Goal: Task Accomplishment & Management: Manage account settings

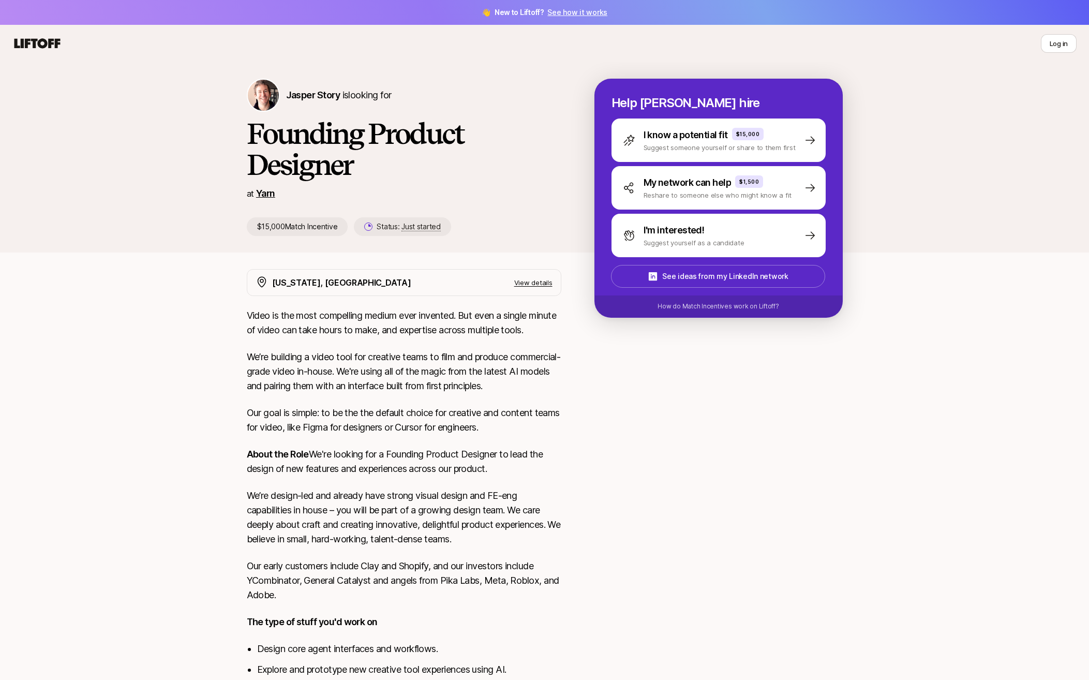
click at [263, 191] on link "Yarn" at bounding box center [265, 193] width 19 height 11
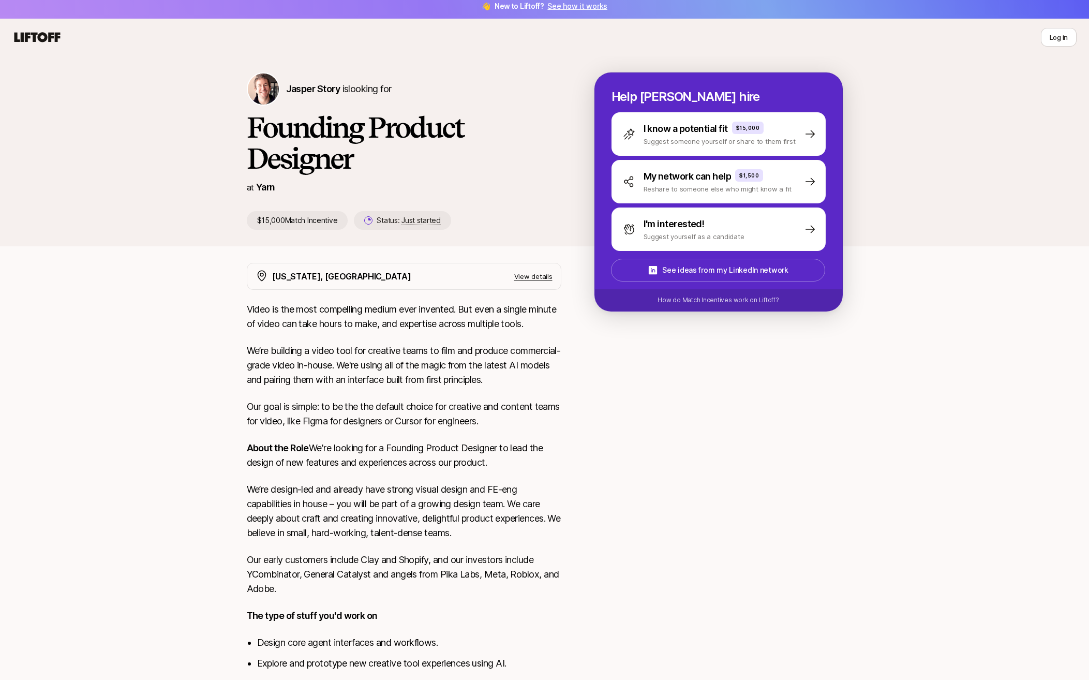
click at [38, 32] on icon at bounding box center [37, 37] width 50 height 14
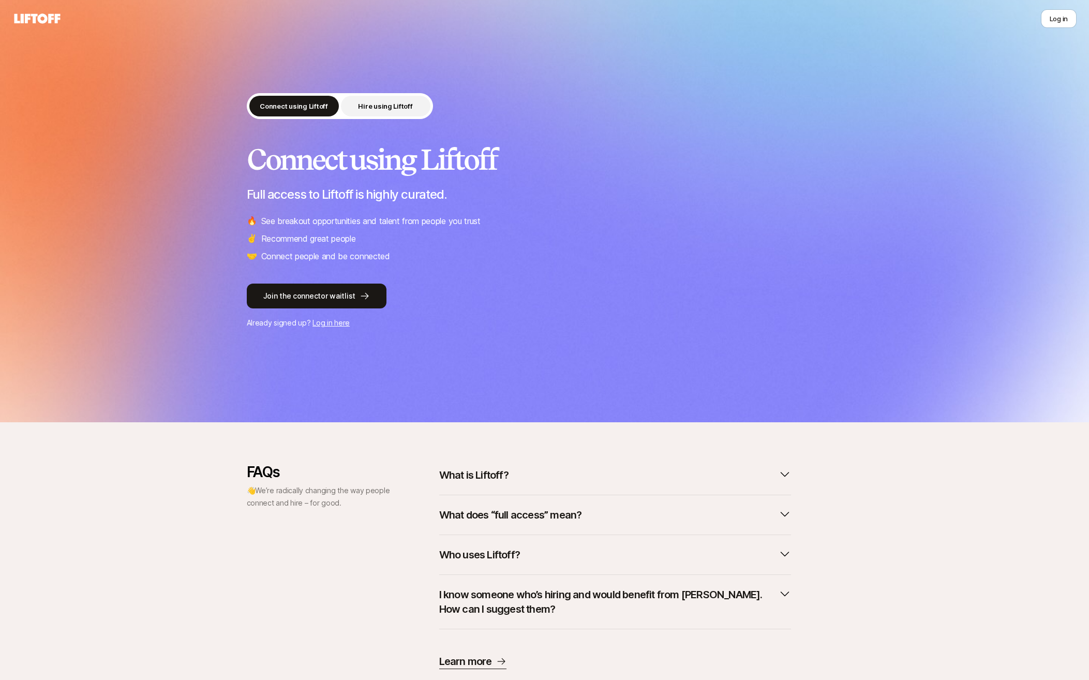
click at [381, 109] on p "Hire using Liftoff" at bounding box center [385, 106] width 54 height 10
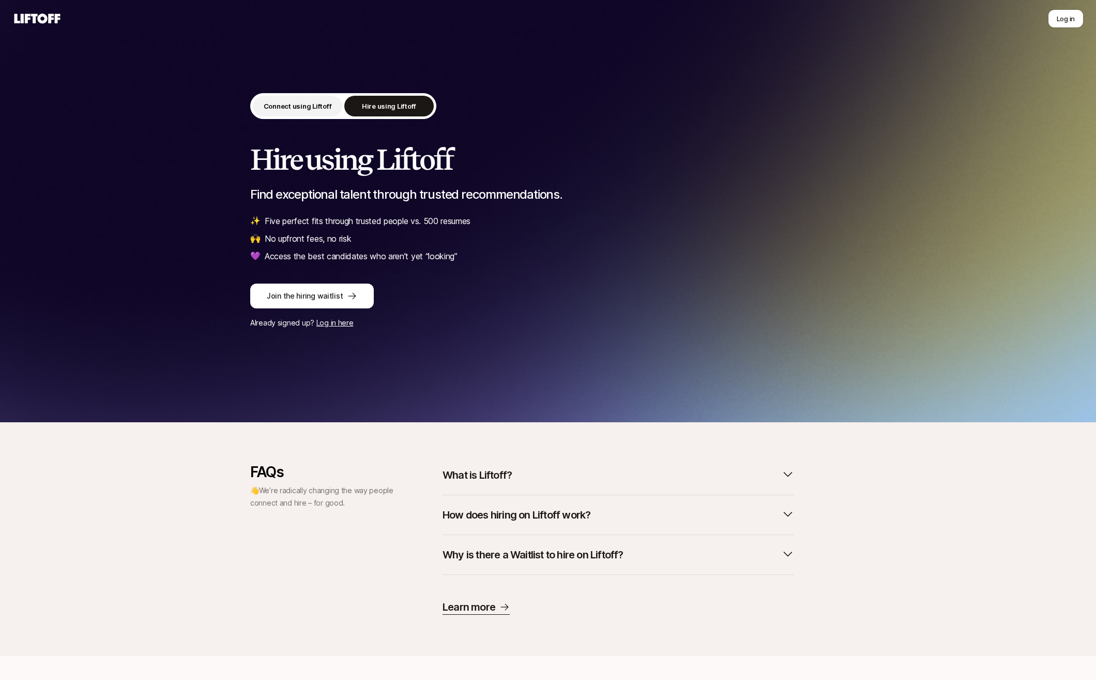
click at [270, 107] on p "Connect using Liftoff" at bounding box center [298, 106] width 68 height 10
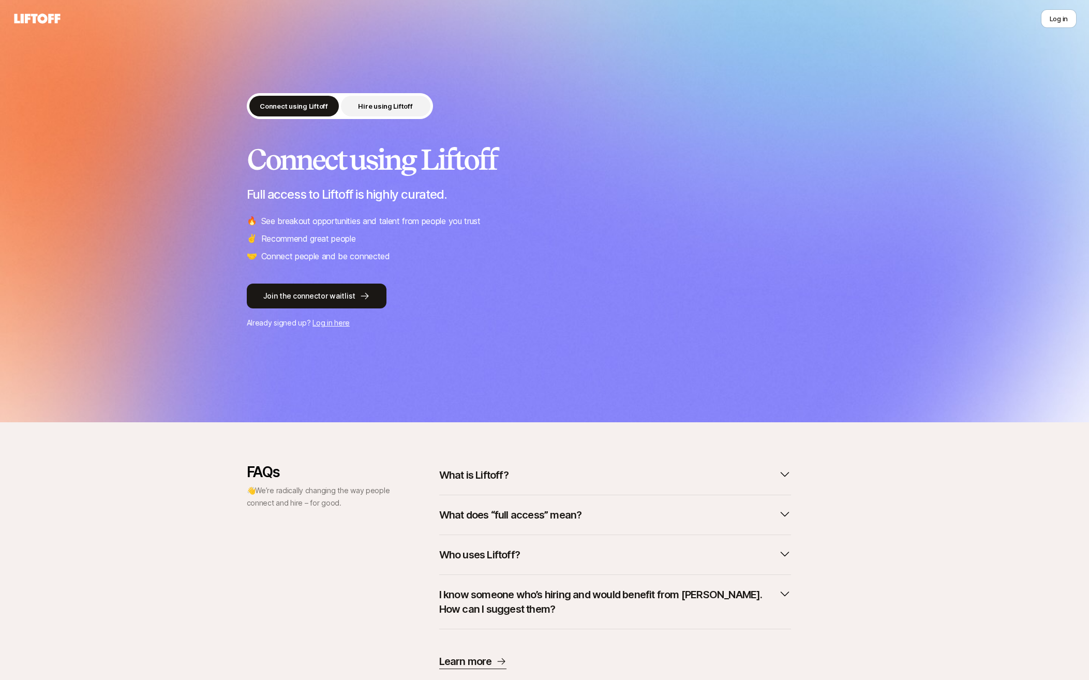
click at [356, 114] on button "Hire using Liftoff" at bounding box center [385, 106] width 89 height 21
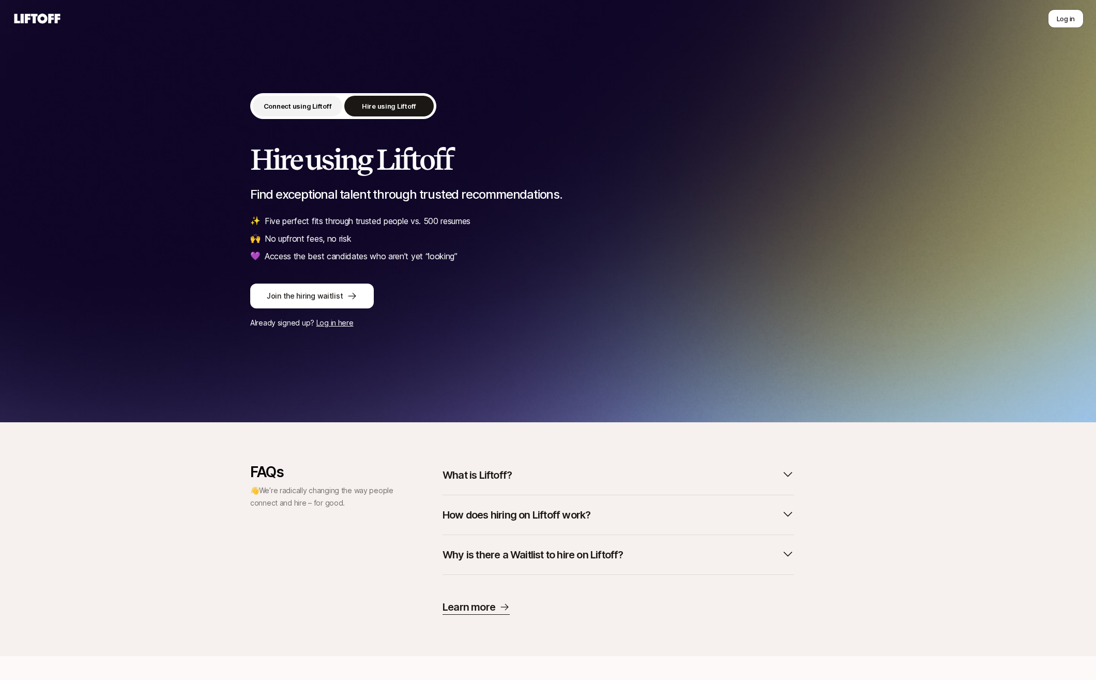
click at [295, 116] on button "Connect using Liftoff" at bounding box center [297, 106] width 89 height 21
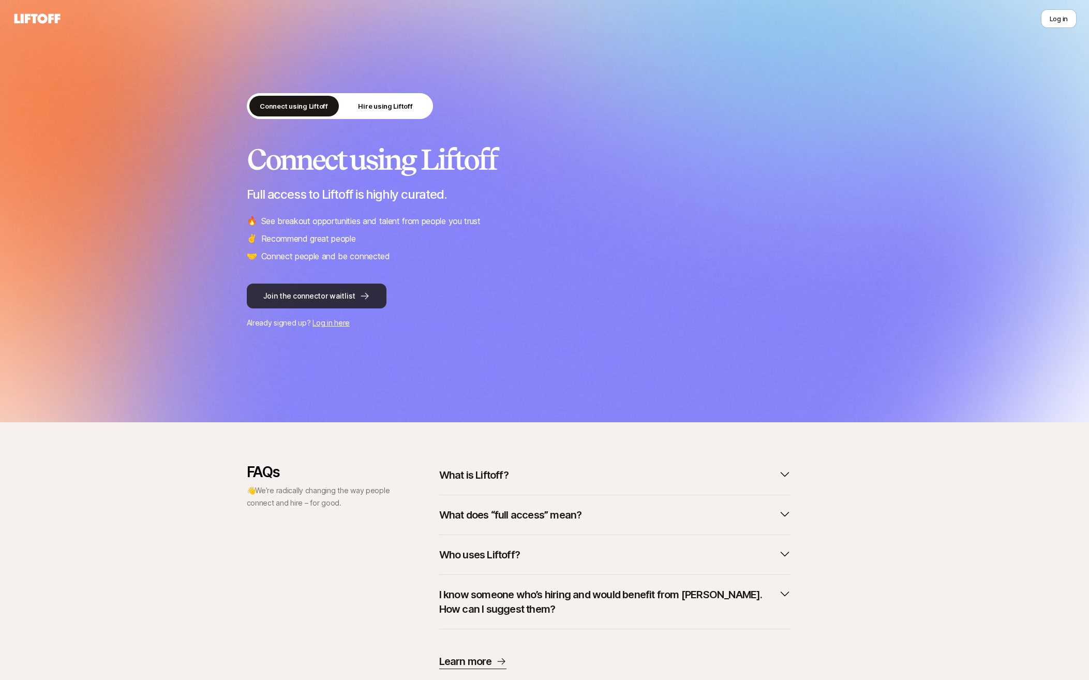
click at [335, 296] on button "Join the connector waitlist" at bounding box center [317, 295] width 140 height 25
click at [881, 9] on button "Log in" at bounding box center [1059, 18] width 36 height 19
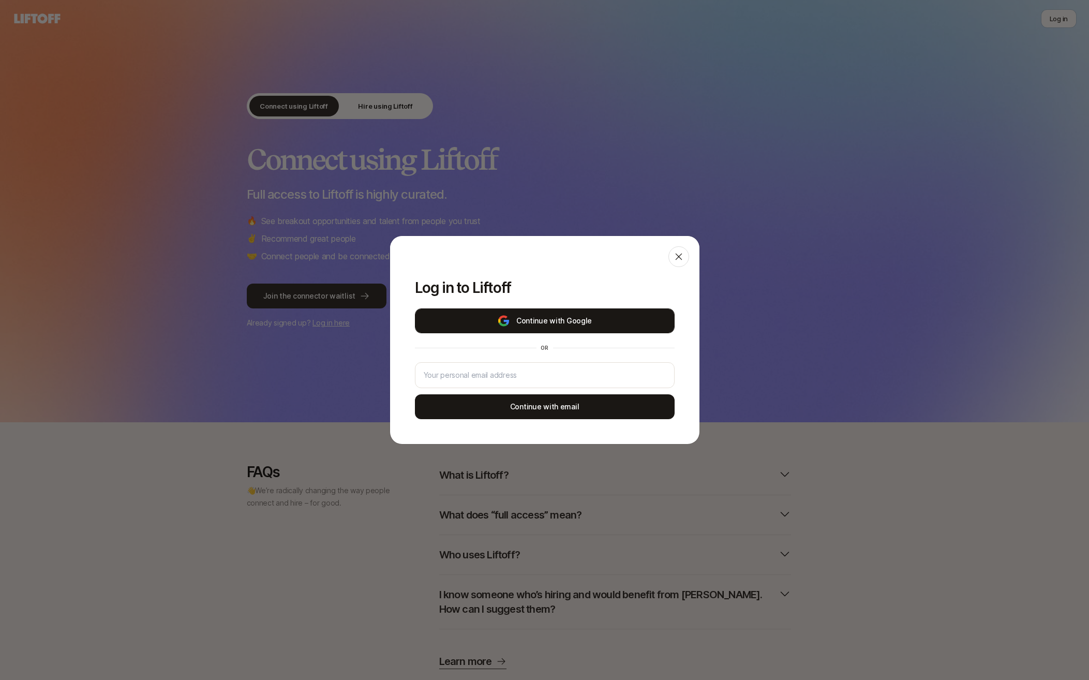
click at [521, 318] on button "Continue with Google" at bounding box center [545, 320] width 260 height 25
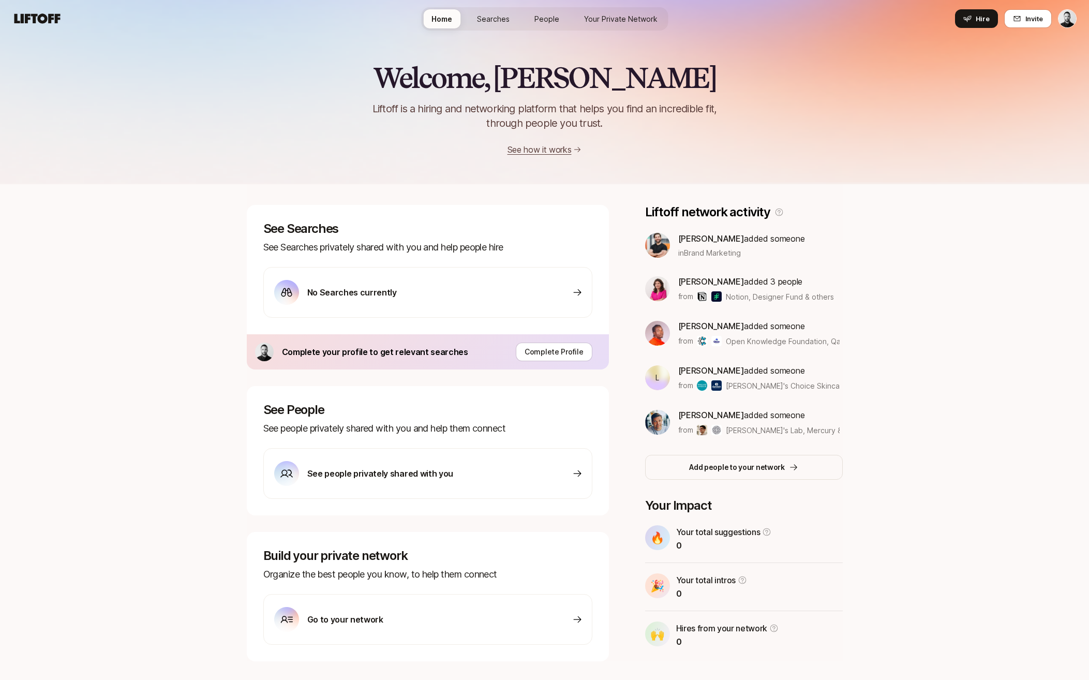
click at [520, 23] on div "Home Searches People Your Private Network Hire" at bounding box center [544, 18] width 247 height 23
click at [511, 23] on link "Searches" at bounding box center [493, 18] width 49 height 19
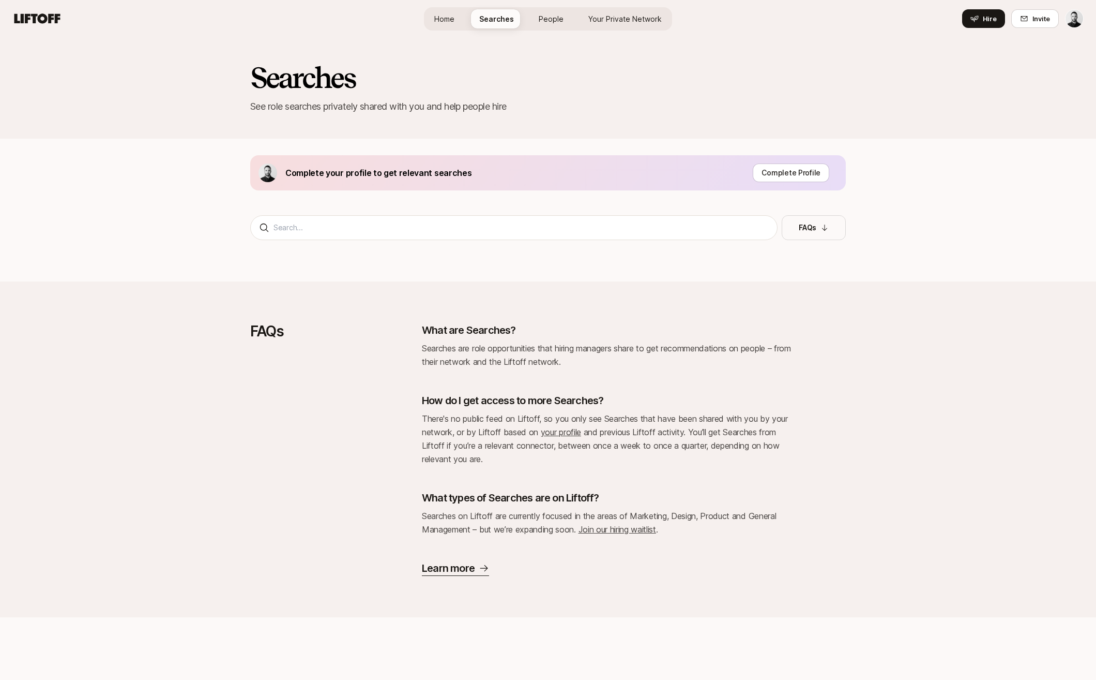
click at [541, 22] on span "People" at bounding box center [551, 18] width 25 height 11
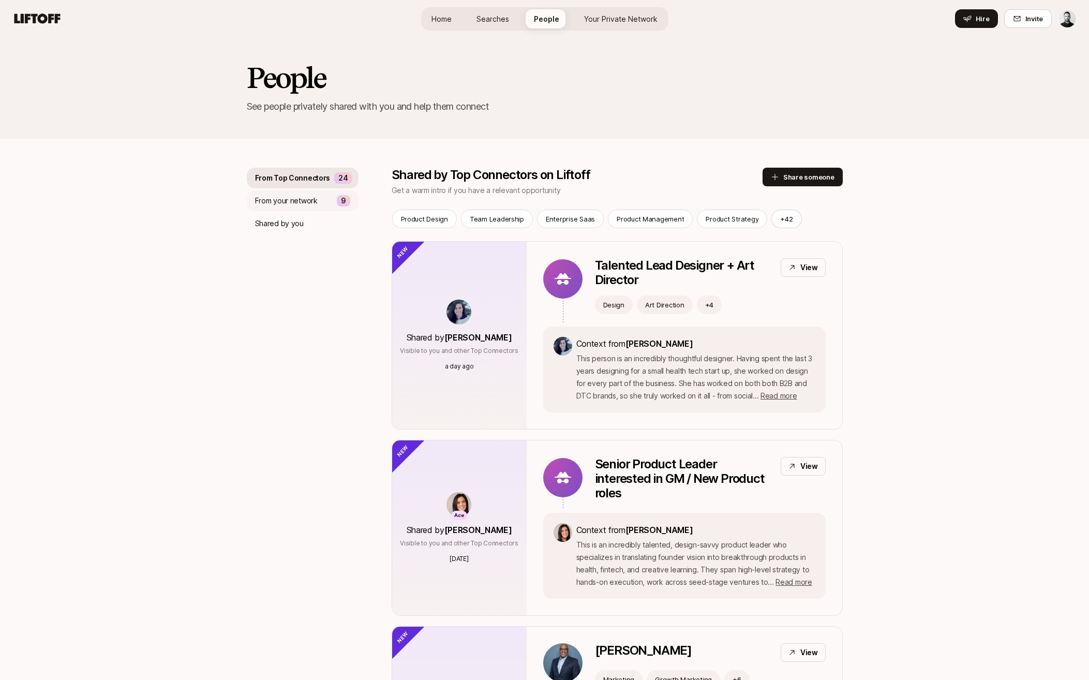
click at [293, 197] on p "From your network" at bounding box center [286, 200] width 63 height 12
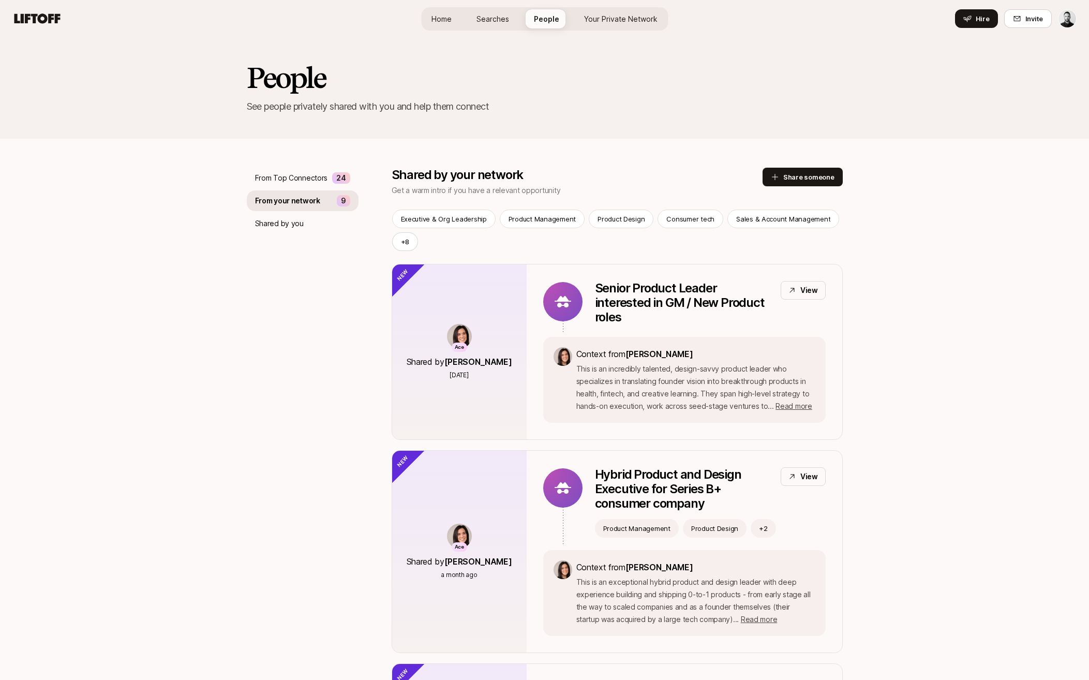
click at [597, 18] on span "Your Private Network" at bounding box center [620, 18] width 73 height 11
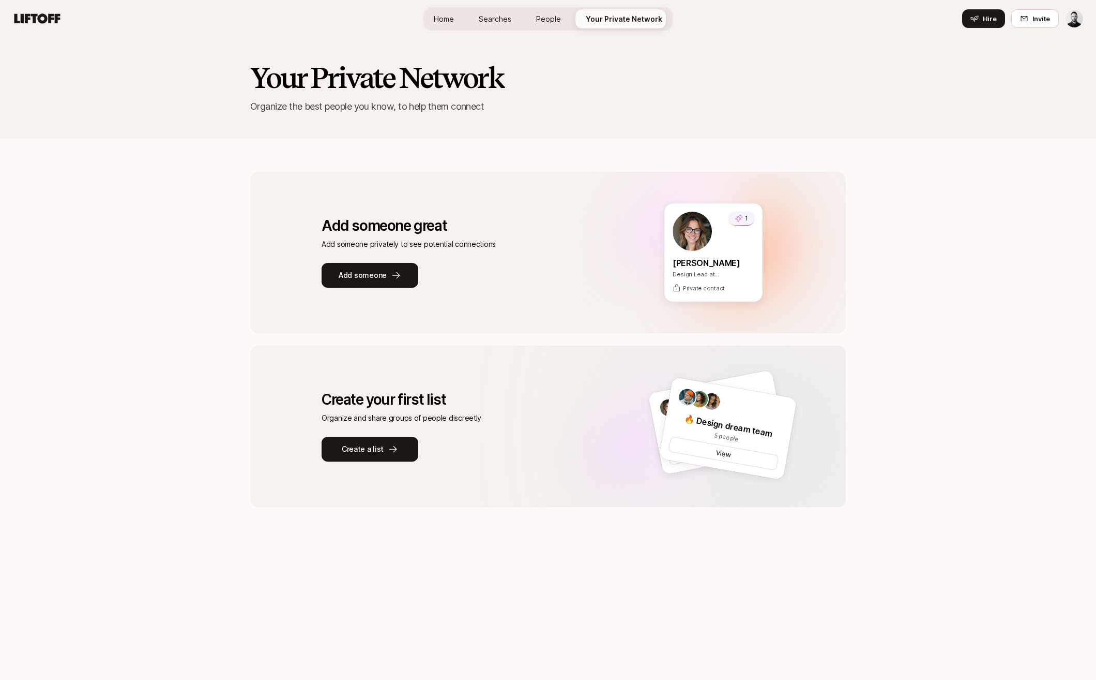
click at [520, 19] on link "Searches" at bounding box center [495, 18] width 49 height 19
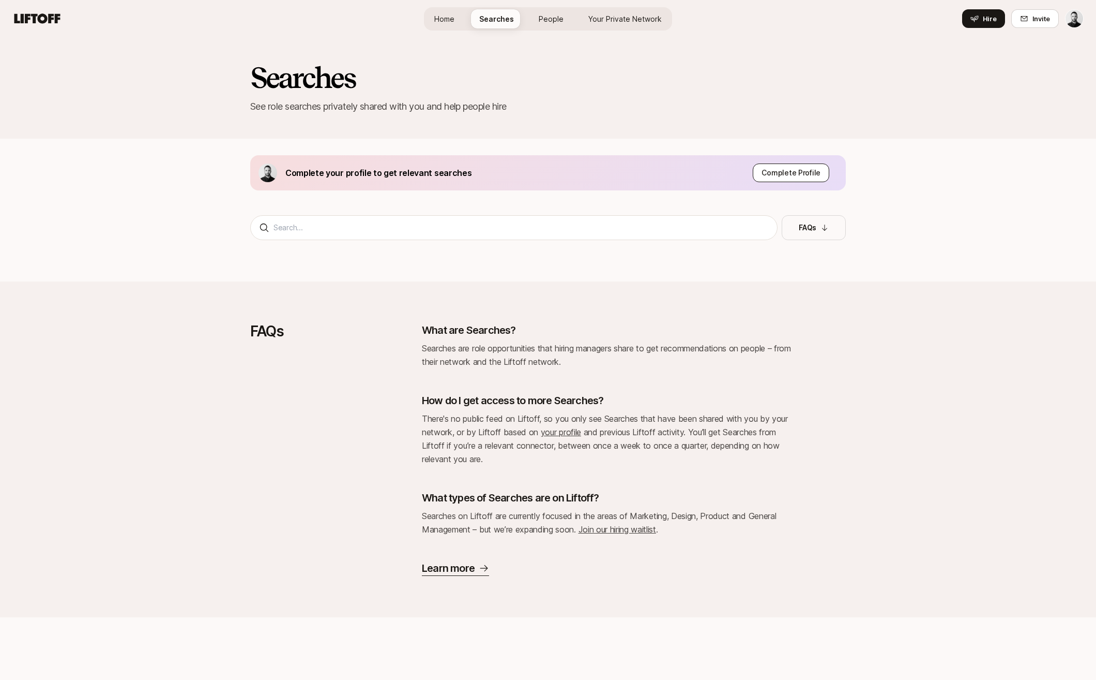
click at [780, 171] on p "Complete Profile" at bounding box center [791, 173] width 59 height 12
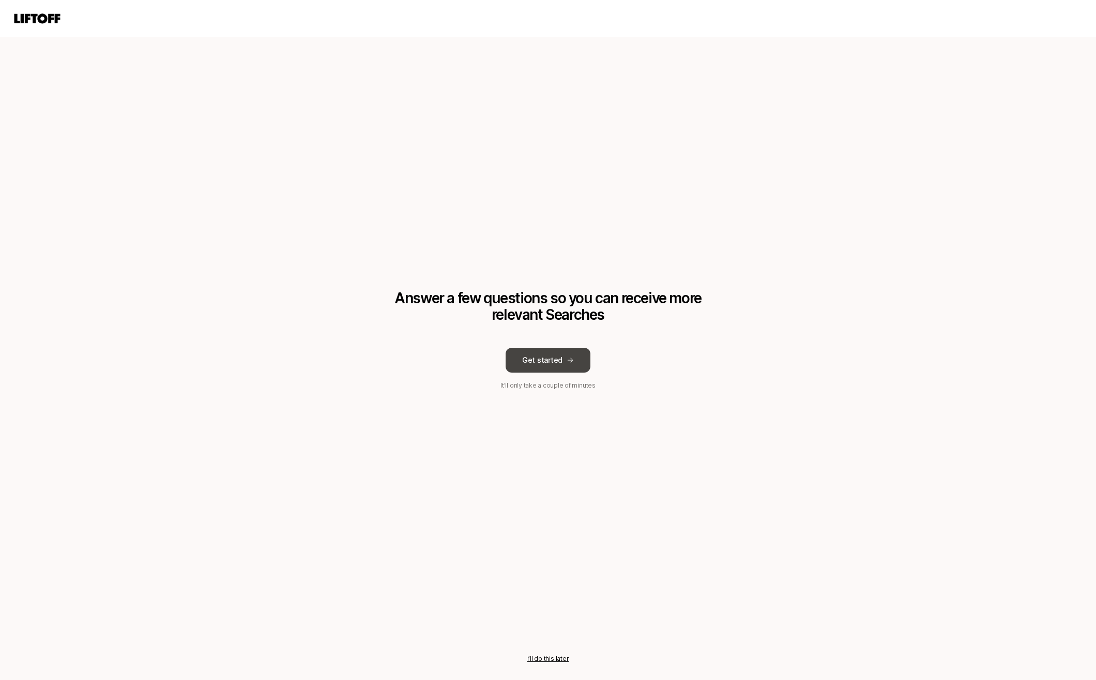
click at [527, 360] on button "Get started" at bounding box center [548, 360] width 85 height 25
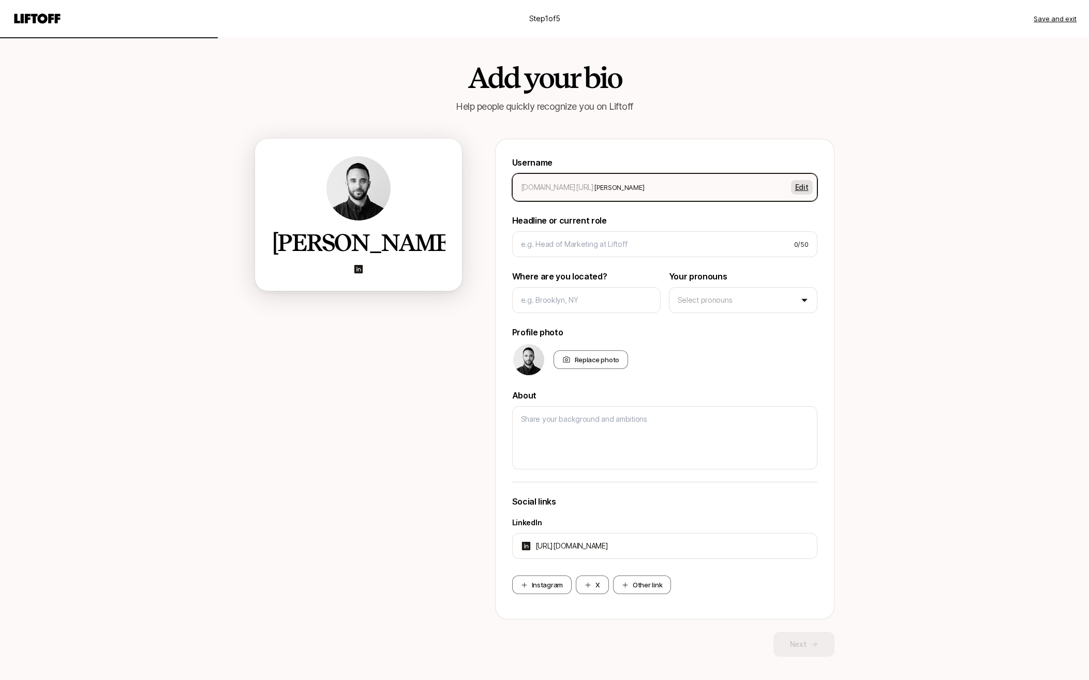
click at [807, 185] on button "Edit" at bounding box center [802, 187] width 22 height 14
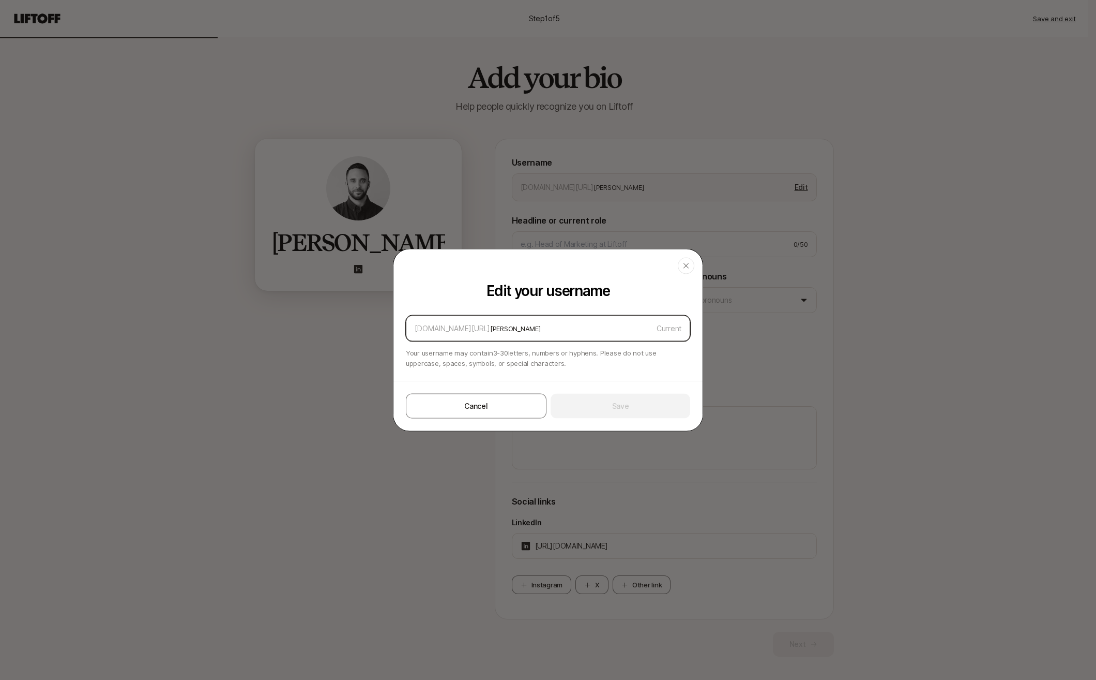
click at [539, 330] on input "[PERSON_NAME]" at bounding box center [571, 328] width 162 height 12
drag, startPoint x: 514, startPoint y: 331, endPoint x: 424, endPoint y: 330, distance: 90.0
click at [424, 330] on div "[DOMAIN_NAME][URL] [PERSON_NAME] Current" at bounding box center [548, 328] width 284 height 26
type input "qwerty"
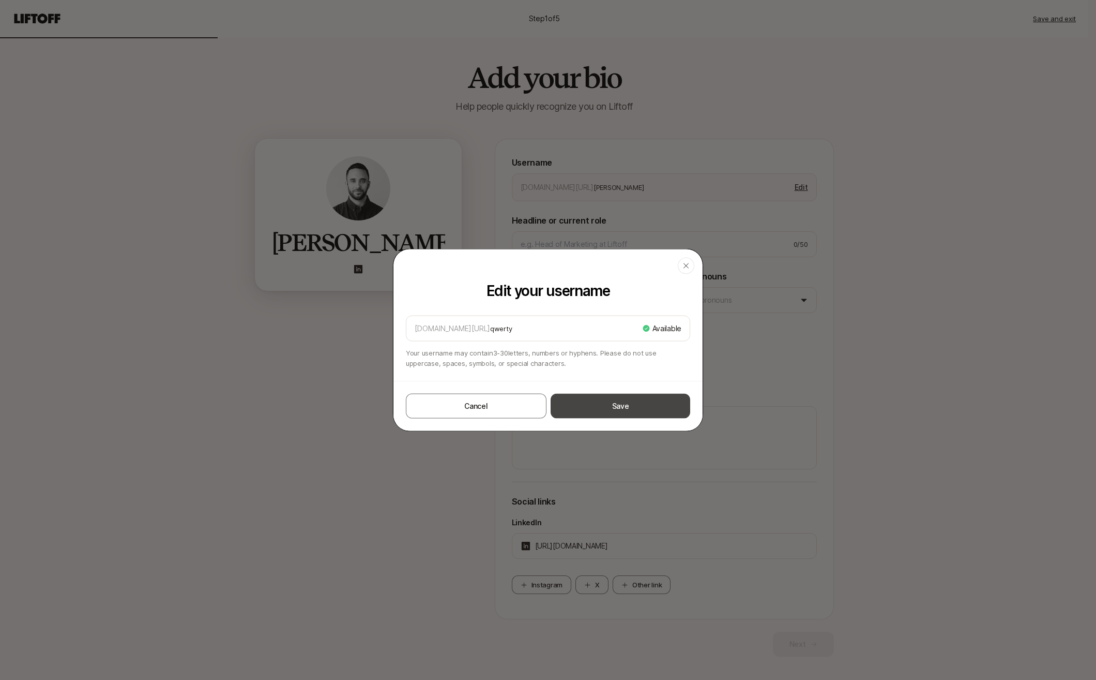
click at [591, 394] on button "Save" at bounding box center [621, 406] width 140 height 25
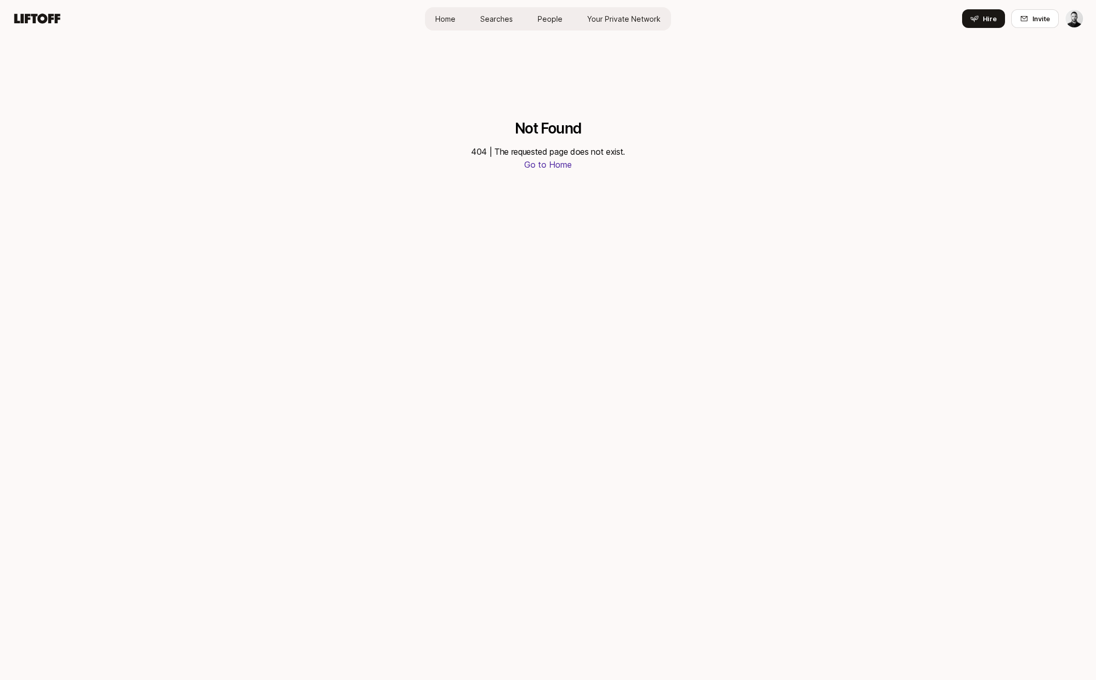
click at [881, 23] on html "Home Searches People Your Private Network Hire Home Searches People Your Privat…" at bounding box center [548, 340] width 1096 height 680
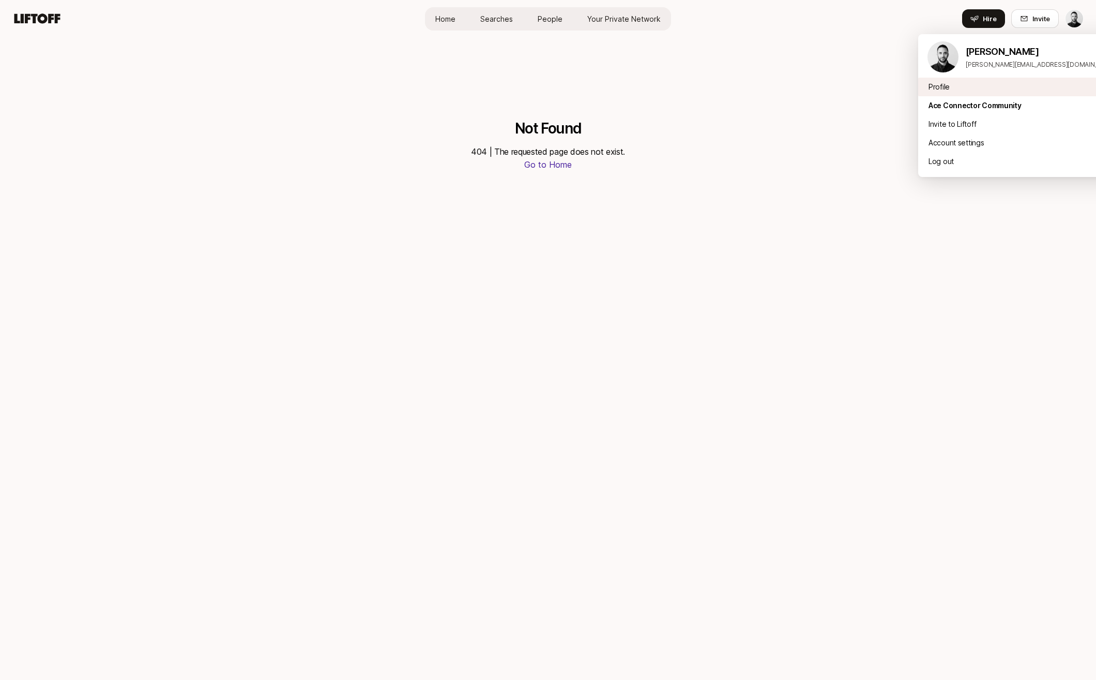
click at [881, 88] on div "Profile" at bounding box center [1021, 87] width 207 height 19
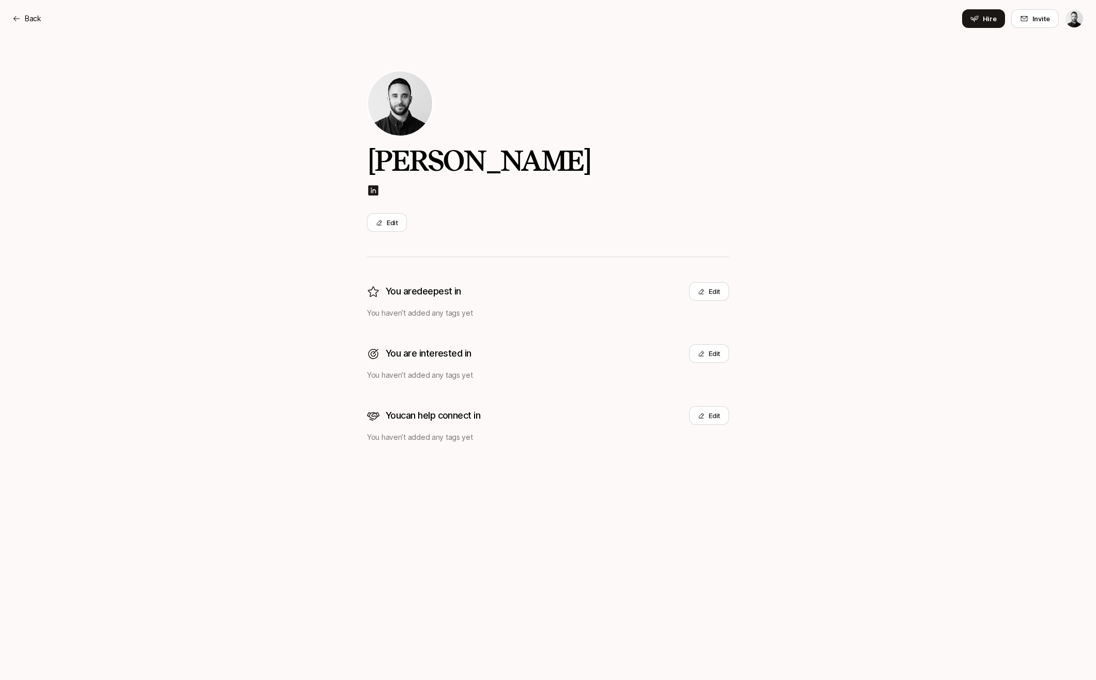
click at [474, 326] on div "[PERSON_NAME] Edit You are deepest in Edit You haven’t added any tags yet You a…" at bounding box center [548, 256] width 362 height 373
click at [391, 220] on button "Edit" at bounding box center [387, 222] width 40 height 19
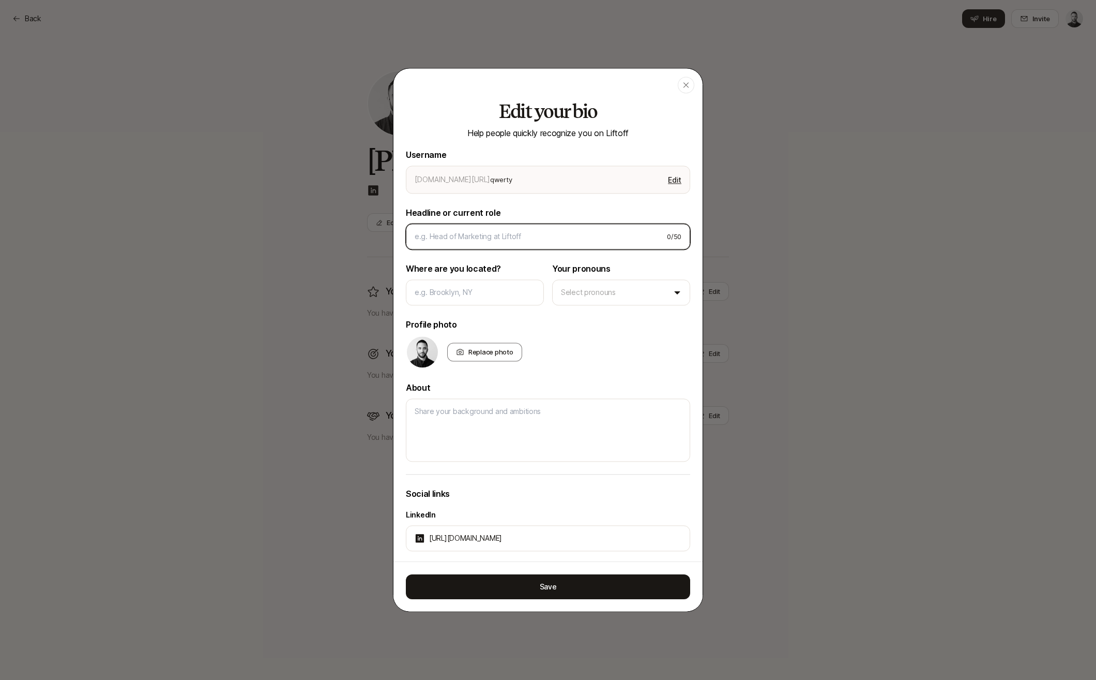
click at [486, 237] on input at bounding box center [537, 236] width 244 height 12
type textarea "x"
type input "C"
type textarea "x"
type input "CE"
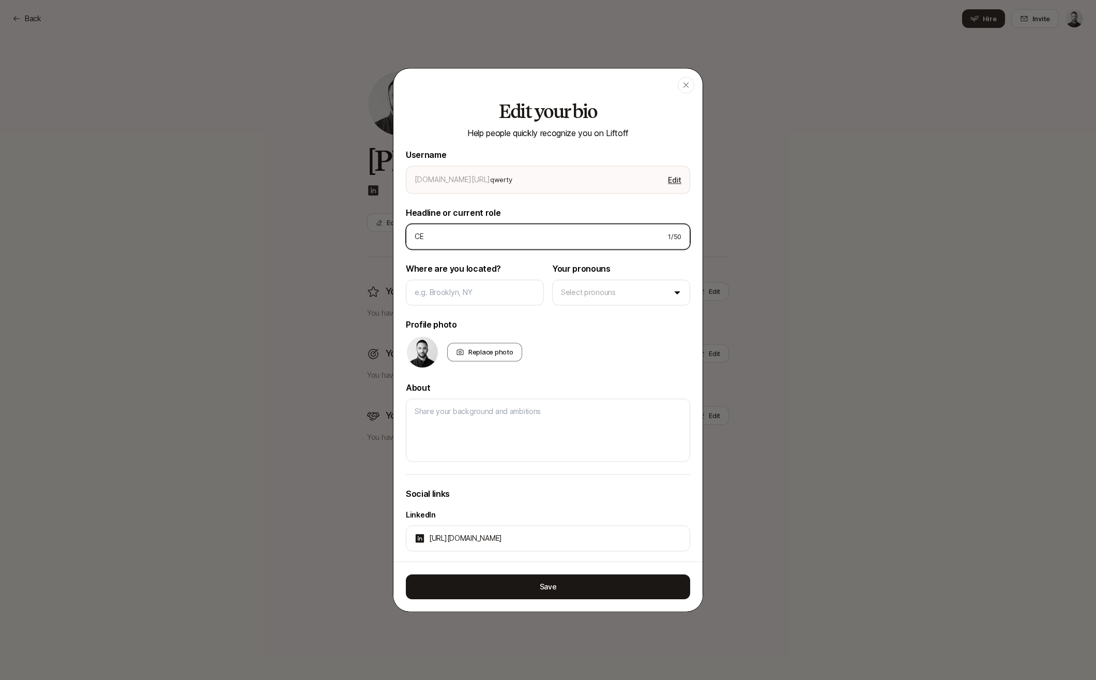
type textarea "x"
type input "CEO"
type textarea "x"
type input "B"
type textarea "x"
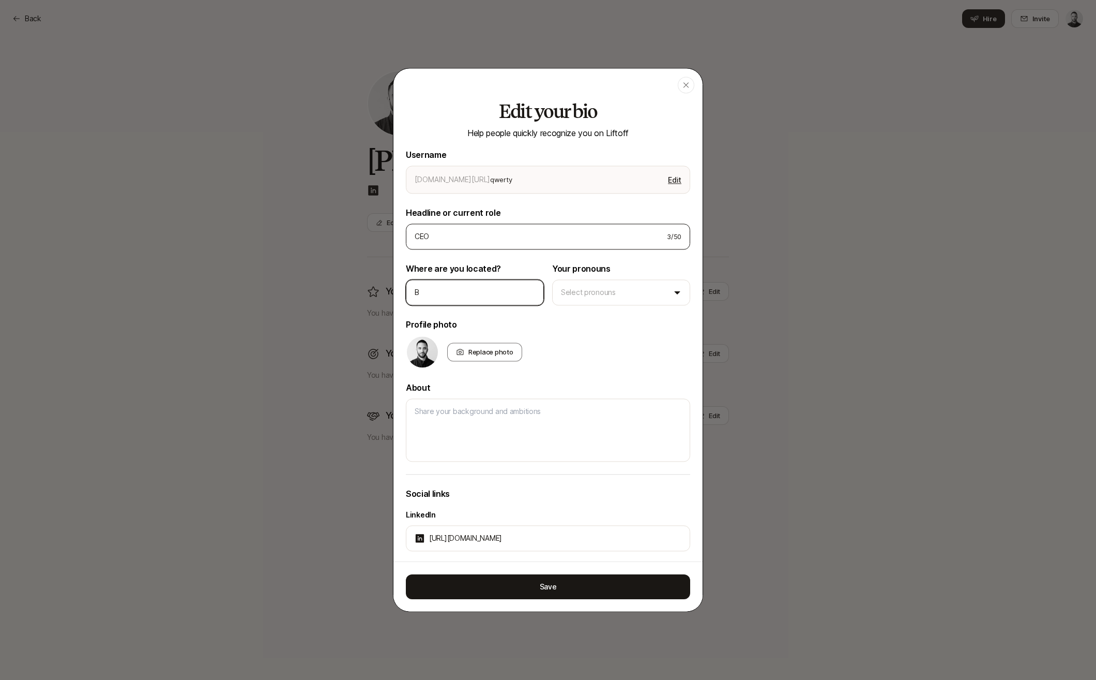
type input "Ba"
type textarea "x"
type input "Bay"
type textarea "x"
type input "Bay"
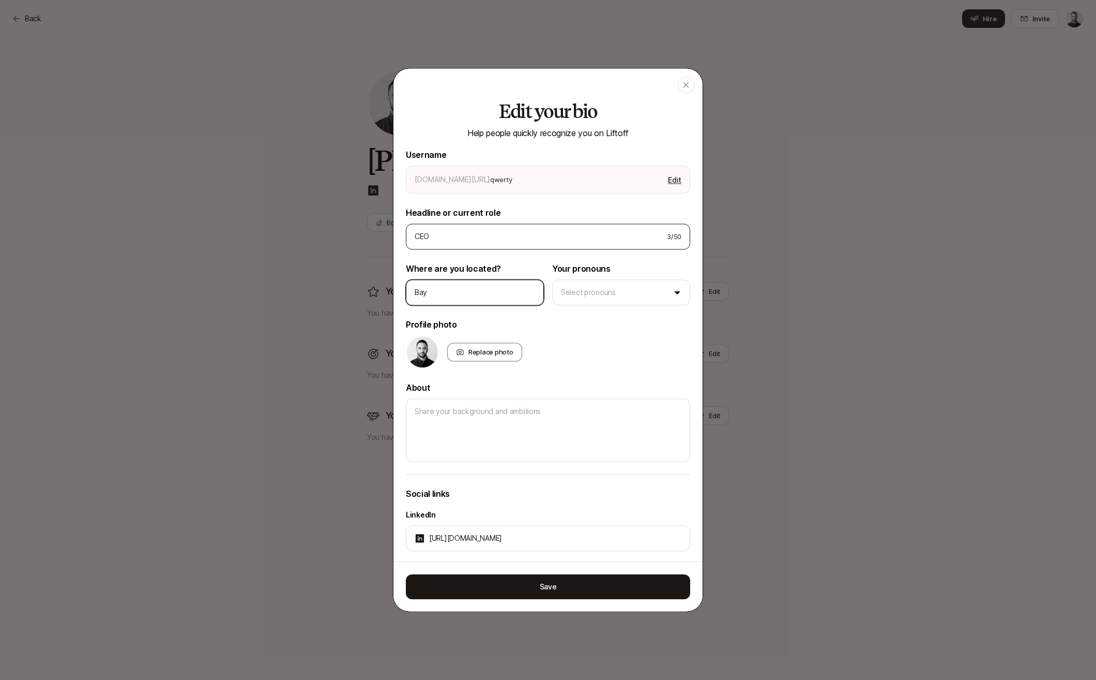
type textarea "x"
type input "Bay A"
type textarea "x"
type input "Bay Ar"
type textarea "x"
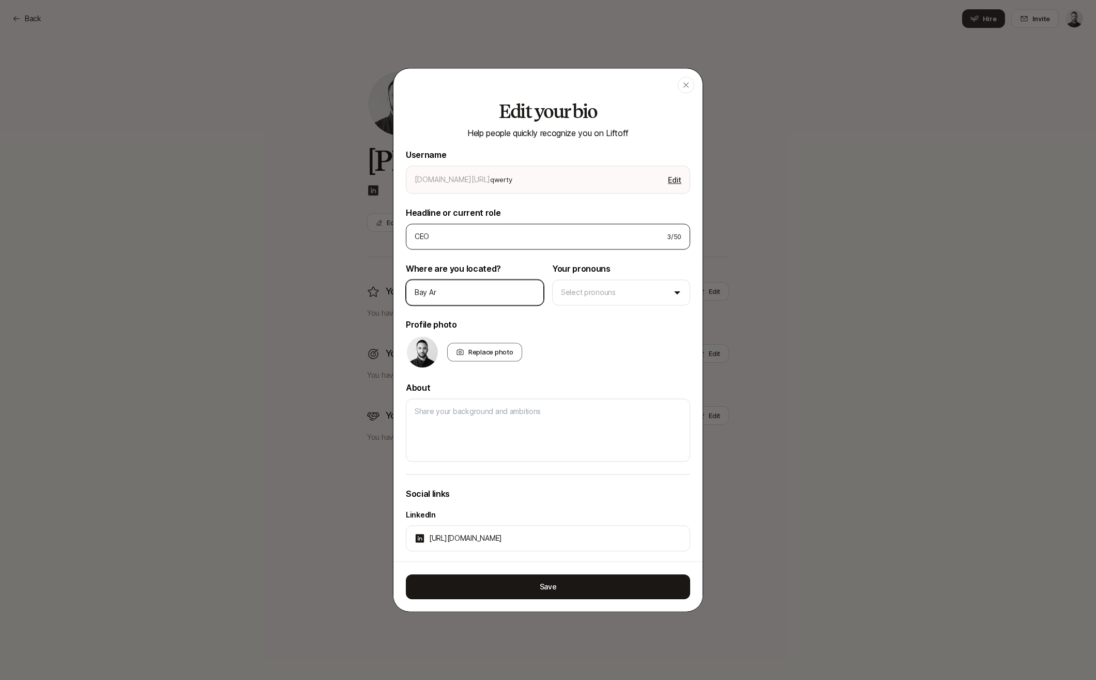
type input "Bay Are"
type textarea "x"
type input "Bay Area"
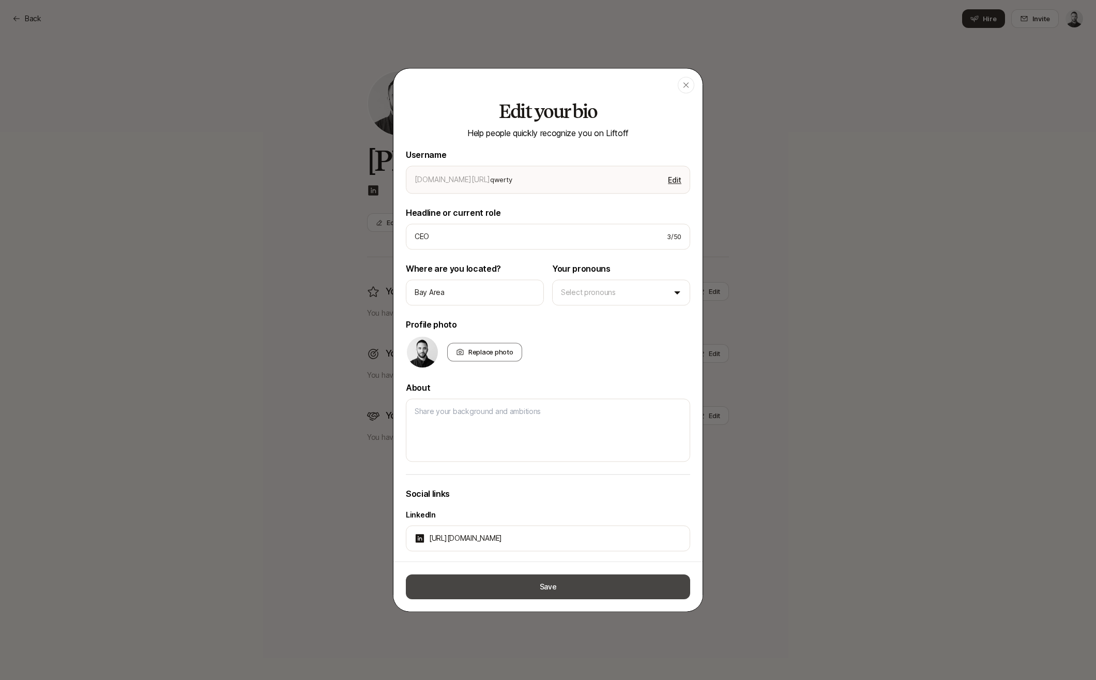
click at [512, 579] on button "Save" at bounding box center [548, 586] width 284 height 25
type textarea "x"
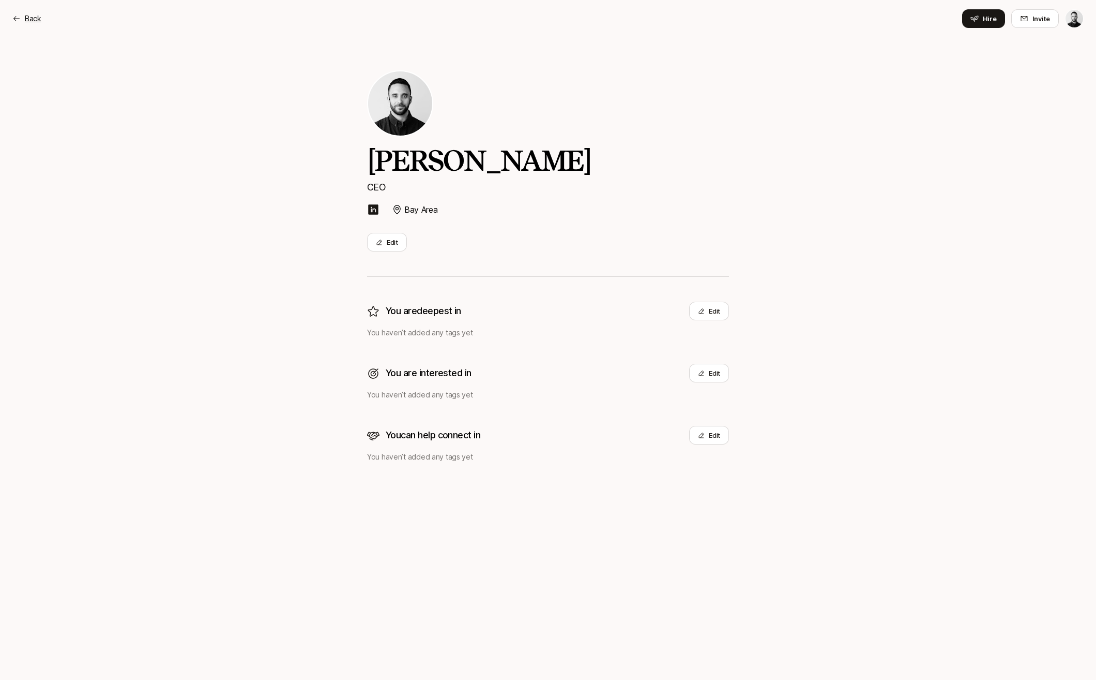
click at [37, 16] on p "Back" at bounding box center [33, 18] width 17 height 12
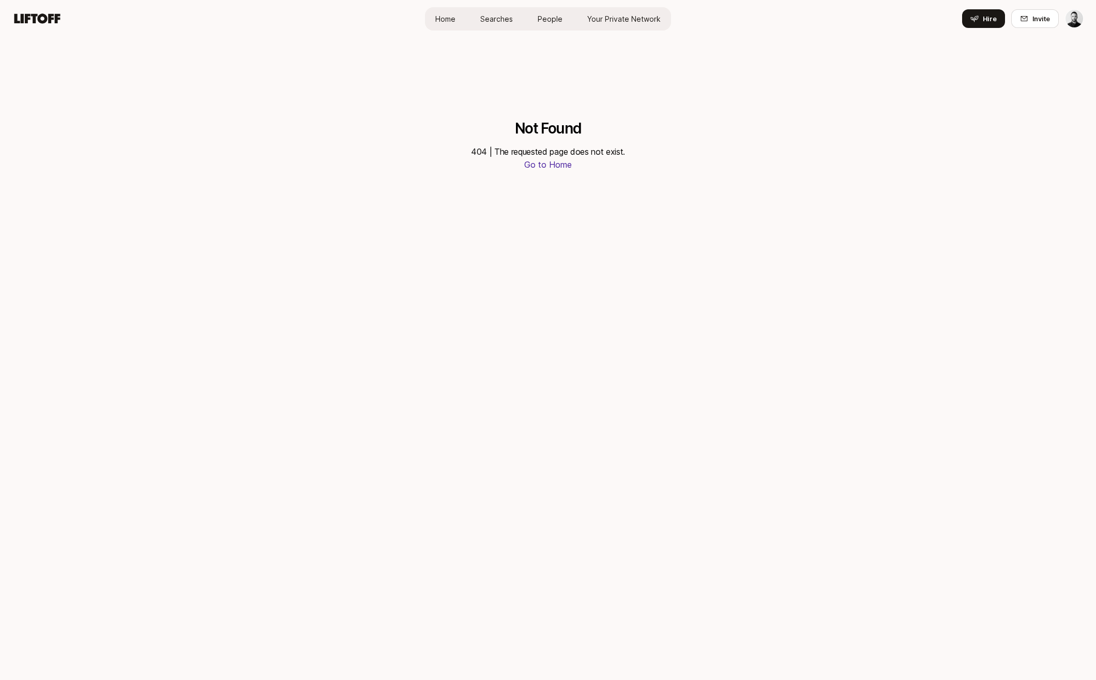
click at [408, 6] on nav "Home Searches People Your Private Network Hire Hire Invite" at bounding box center [548, 18] width 1096 height 37
click at [430, 11] on link "Home" at bounding box center [445, 18] width 37 height 19
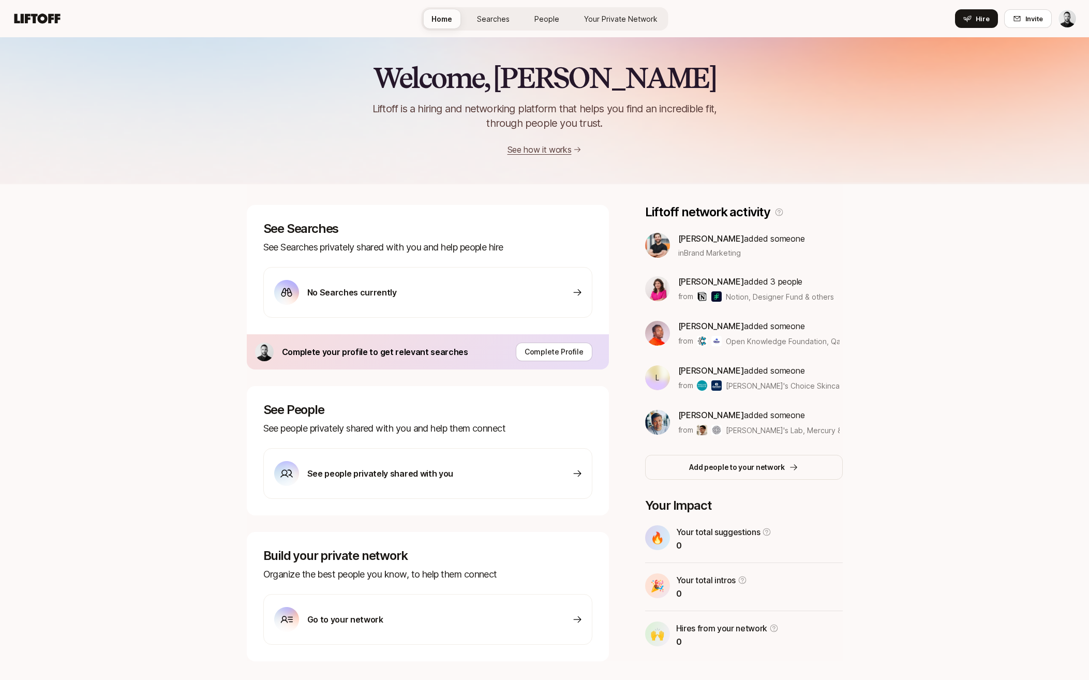
scroll to position [23, 0]
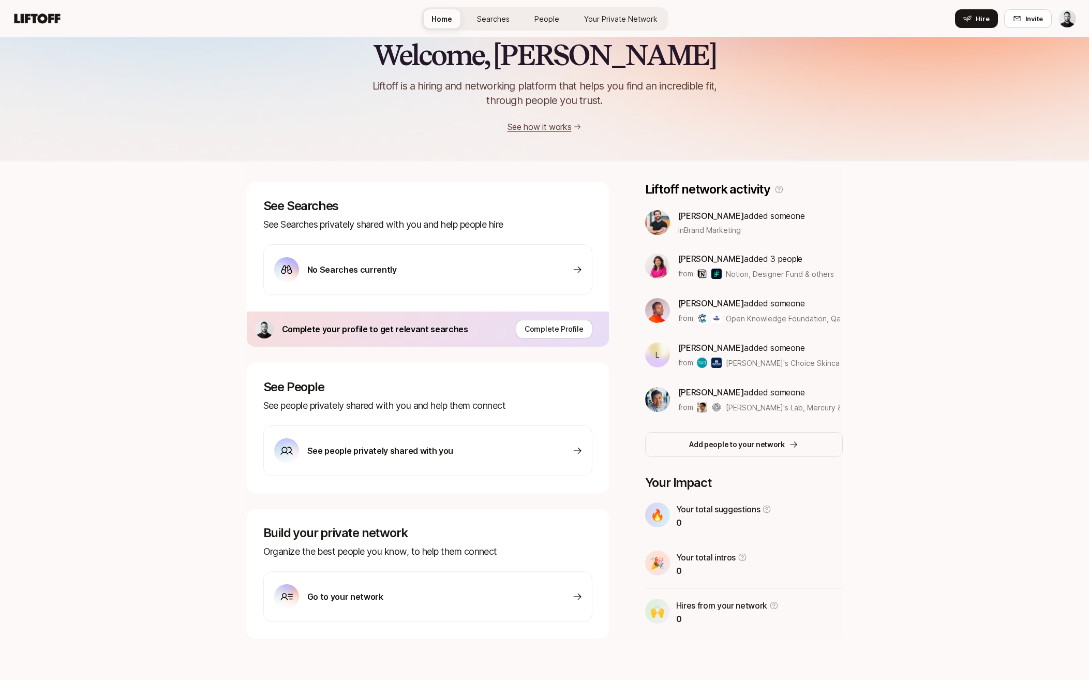
click at [741, 187] on p "Liftoff network activity" at bounding box center [707, 189] width 125 height 14
click at [555, 124] on link "See how it works" at bounding box center [539, 127] width 64 height 10
